Goal: Task Accomplishment & Management: Manage account settings

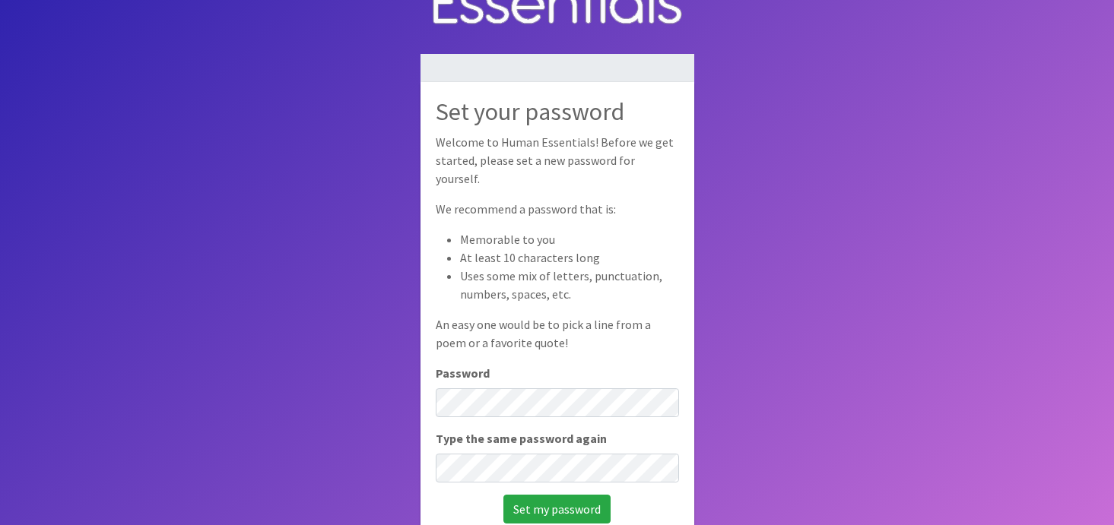
scroll to position [102, 0]
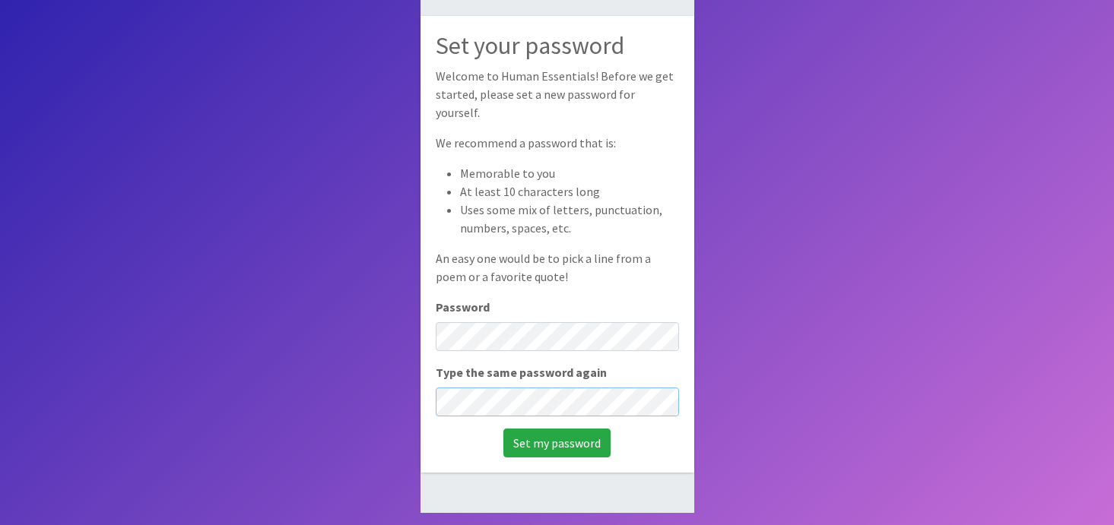
click at [503, 429] on input "Set my password" at bounding box center [556, 443] width 107 height 29
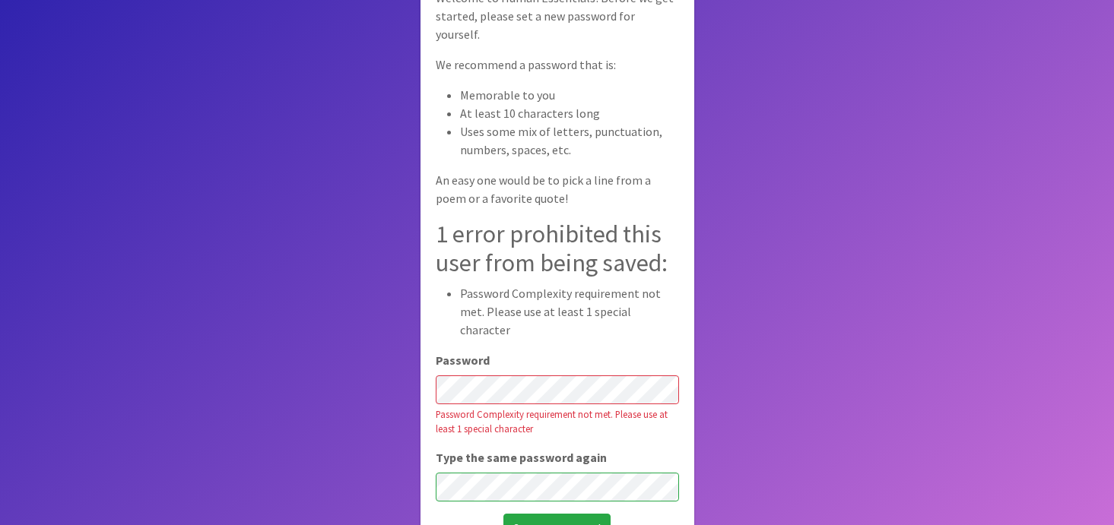
scroll to position [125, 0]
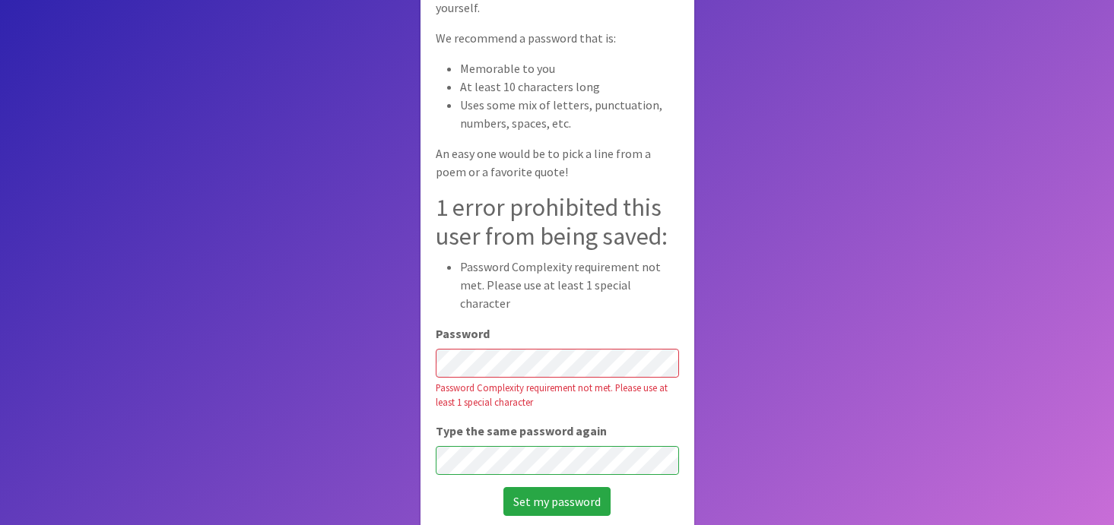
click at [503, 487] on input "Set my password" at bounding box center [556, 501] width 107 height 29
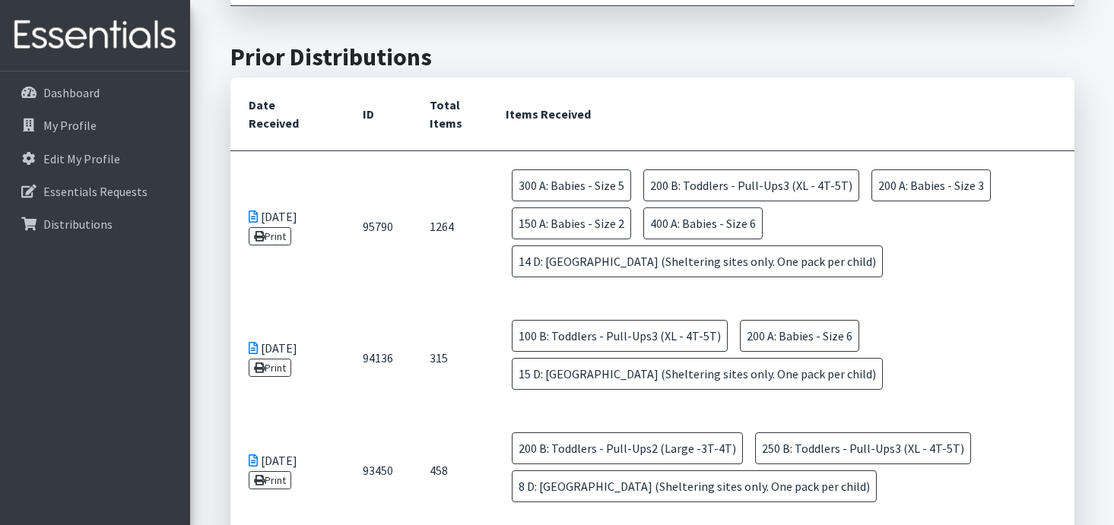
scroll to position [900, 0]
